Goal: Task Accomplishment & Management: Manage account settings

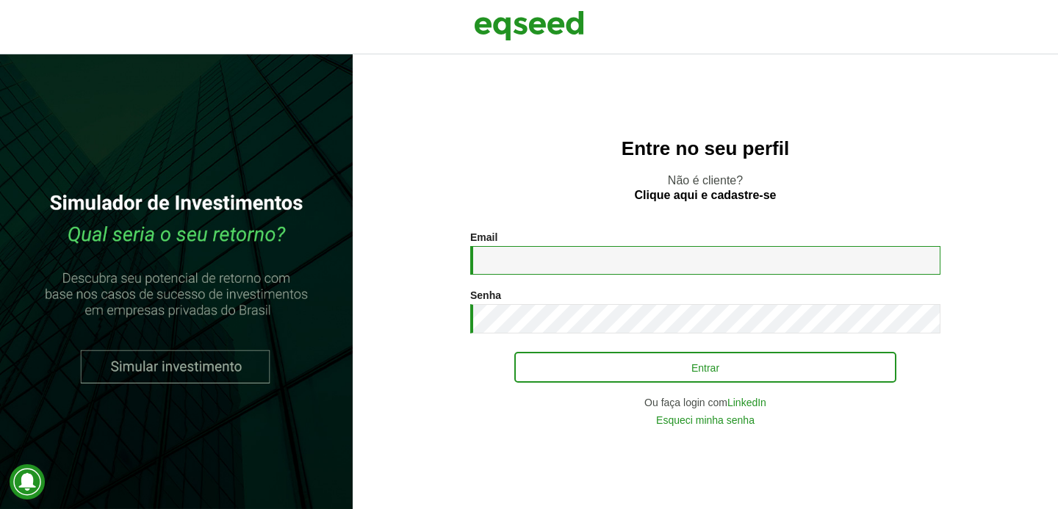
type input "**********"
click at [585, 356] on button "Entrar" at bounding box center [705, 367] width 382 height 31
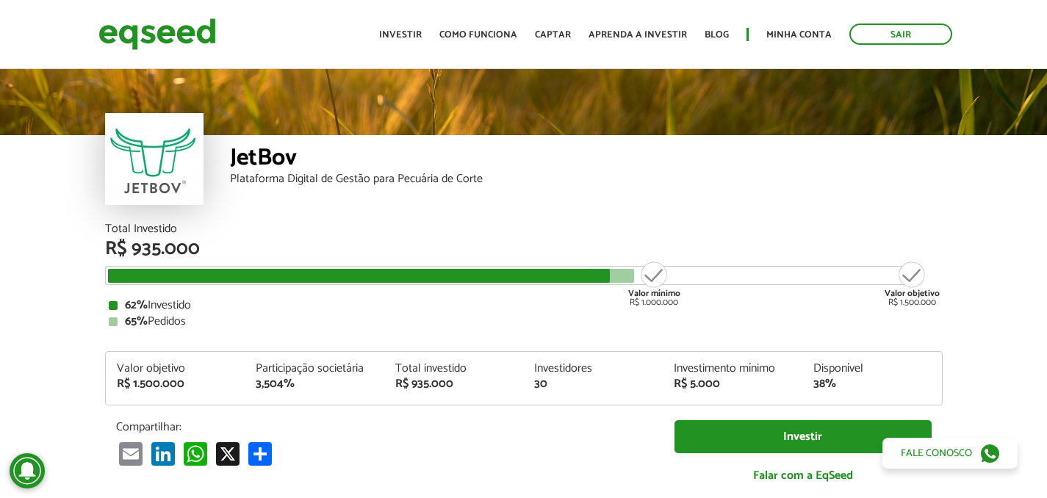
scroll to position [25, 0]
